Goal: Find specific page/section: Find specific page/section

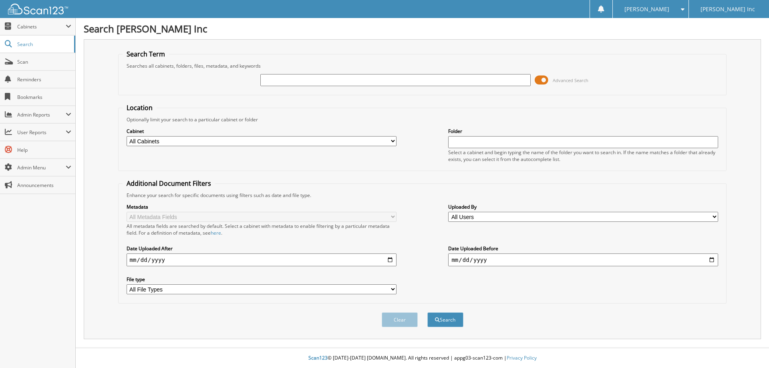
click at [303, 80] on input "text" at bounding box center [395, 80] width 270 height 12
type input "1T2130U"
click at [427, 312] on button "Search" at bounding box center [445, 319] width 36 height 15
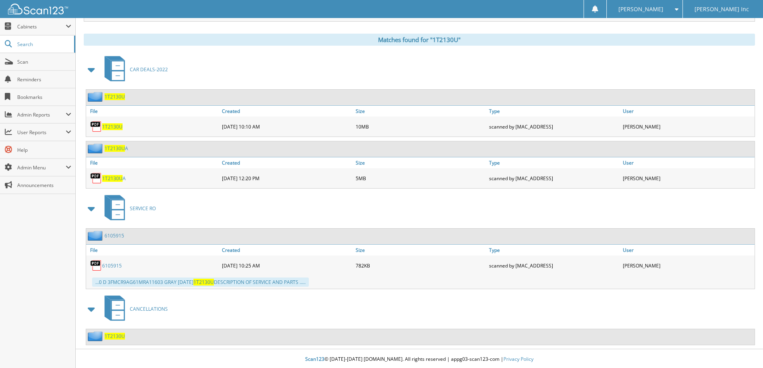
scroll to position [319, 0]
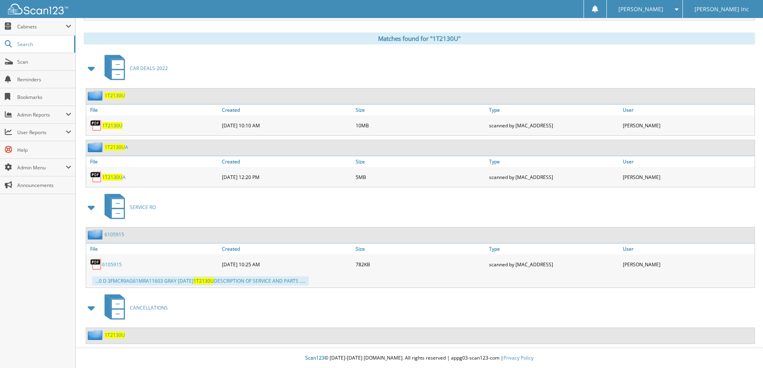
click at [111, 333] on span "1T2130U" at bounding box center [114, 334] width 20 height 7
